Goal: Task Accomplishment & Management: Use online tool/utility

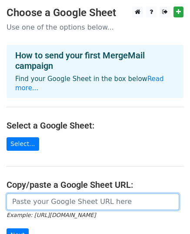
click at [44, 193] on input "url" at bounding box center [93, 201] width 173 height 17
paste input "https://docs.google.com/spreadsheets/d/1-bzW9cykY1J4dk4N3wOQ1o5yo1IPv4caDQ6FOrC…"
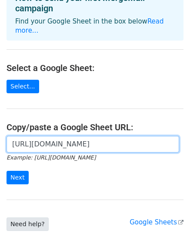
scroll to position [113, 0]
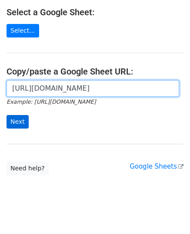
type input "https://docs.google.com/spreadsheets/d/1-bzW9cykY1J4dk4N3wOQ1o5yo1IPv4caDQ6FOrC…"
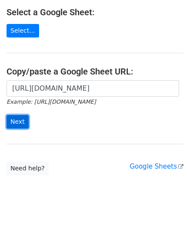
click at [20, 115] on input "Next" at bounding box center [18, 122] width 22 height 14
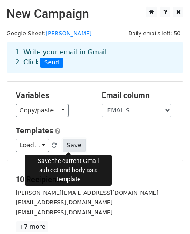
click at [68, 146] on button "Save" at bounding box center [74, 146] width 23 height 14
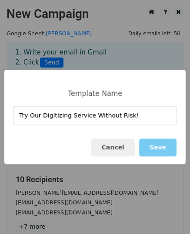
type input "Try Our Digitizing Service Without Risk!"
click at [152, 146] on button "Save" at bounding box center [157, 148] width 37 height 18
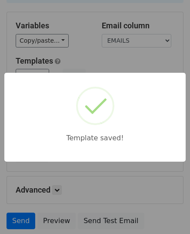
scroll to position [131, 0]
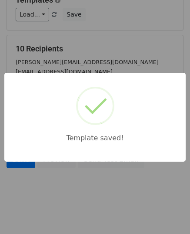
click at [91, 169] on div "Template saved!" at bounding box center [95, 117] width 190 height 234
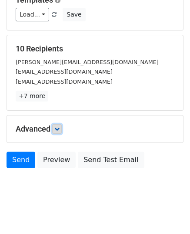
click at [59, 129] on icon at bounding box center [56, 128] width 5 height 5
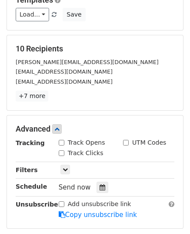
click at [62, 144] on input "Track Opens" at bounding box center [62, 143] width 6 height 6
checkbox input "true"
click at [61, 152] on input "Track Clicks" at bounding box center [62, 153] width 6 height 6
checkbox input "true"
click at [125, 142] on input "UTM Codes" at bounding box center [126, 143] width 6 height 6
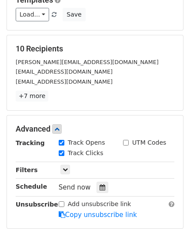
checkbox input "true"
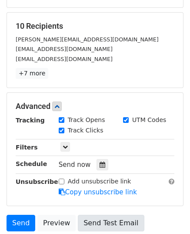
scroll to position [179, 0]
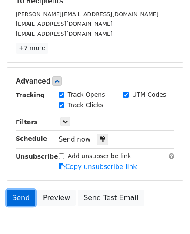
click at [29, 198] on link "Send" at bounding box center [21, 198] width 29 height 17
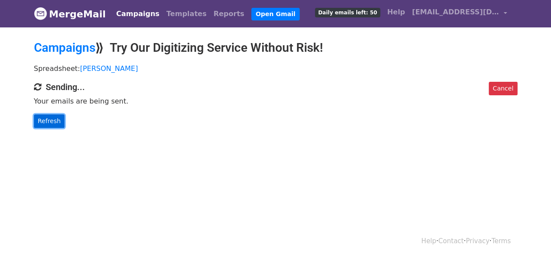
click at [49, 122] on link "Refresh" at bounding box center [49, 122] width 31 height 14
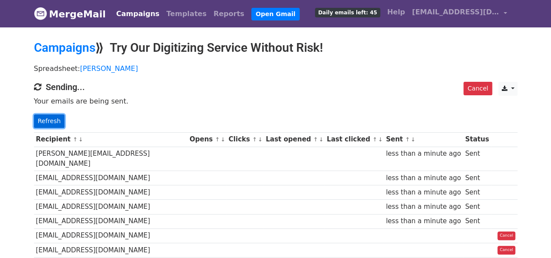
click at [48, 119] on link "Refresh" at bounding box center [49, 122] width 31 height 14
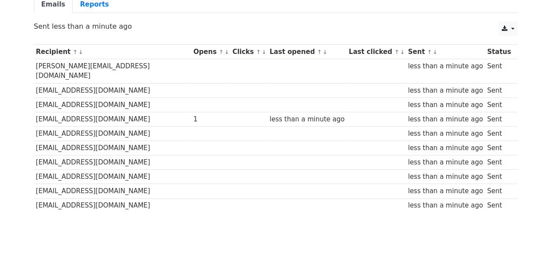
scroll to position [105, 0]
